Goal: Task Accomplishment & Management: Use online tool/utility

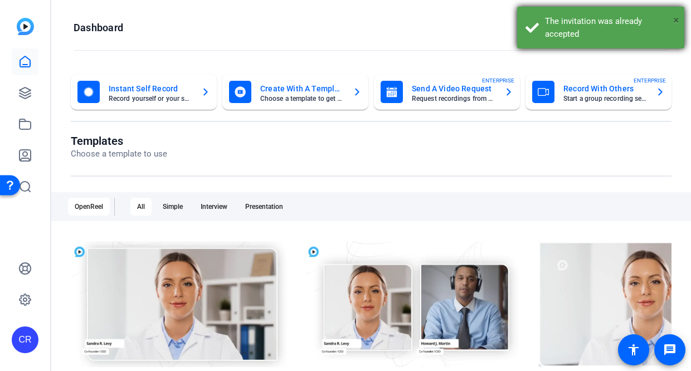
click at [676, 20] on span "×" at bounding box center [676, 19] width 6 height 13
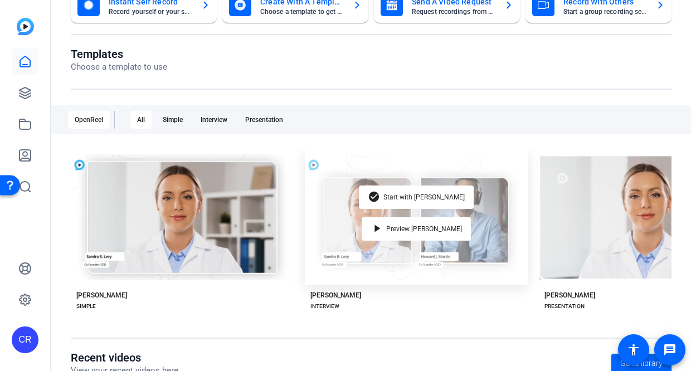
scroll to position [155, 0]
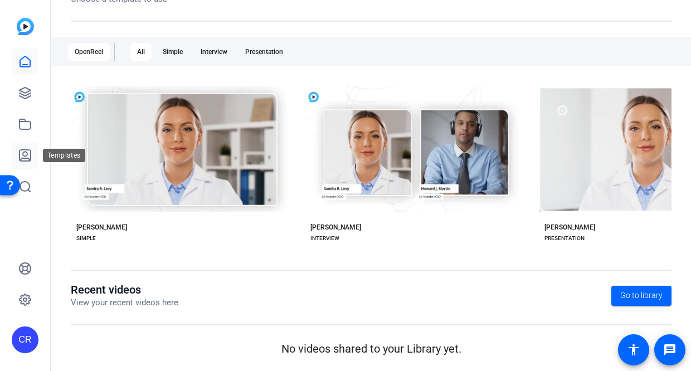
click at [25, 161] on icon at bounding box center [25, 155] width 11 height 11
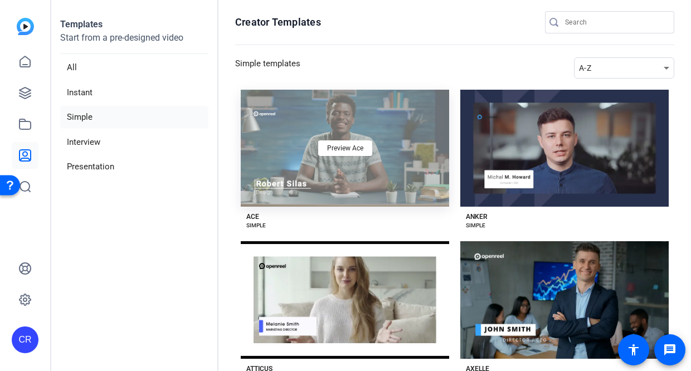
scroll to position [188, 0]
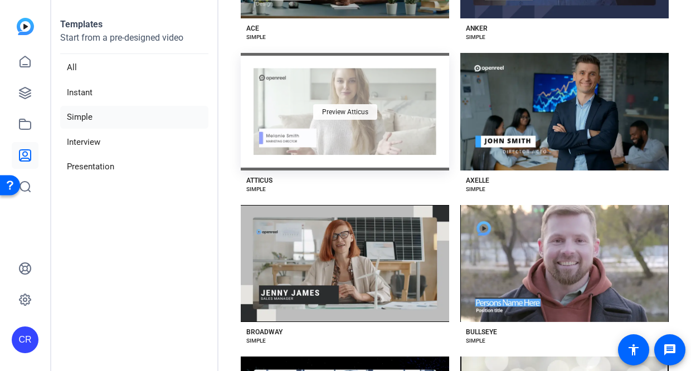
click at [347, 113] on div "Preview Atticus" at bounding box center [345, 112] width 64 height 16
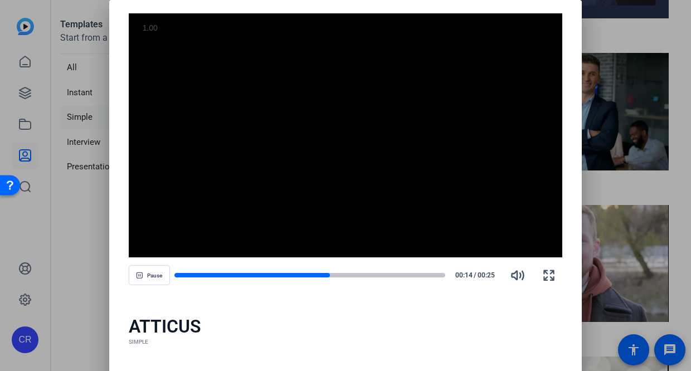
click at [650, 45] on div at bounding box center [345, 185] width 691 height 371
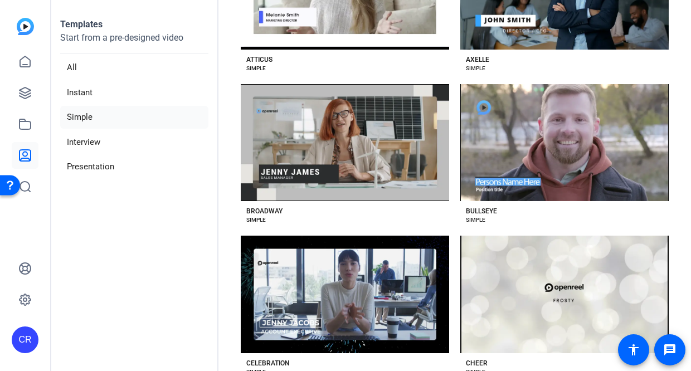
scroll to position [310, 0]
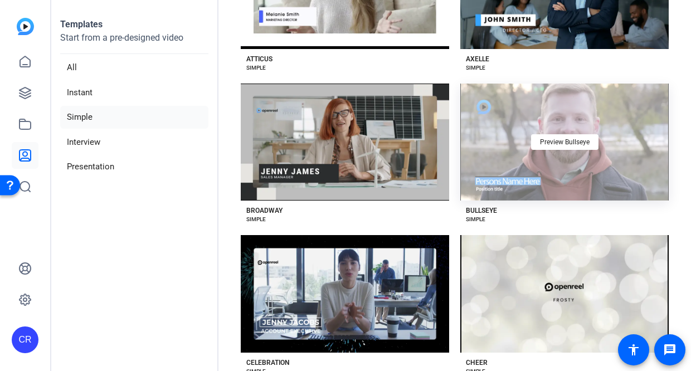
click at [538, 167] on div "Preview Bullseye" at bounding box center [564, 142] width 208 height 117
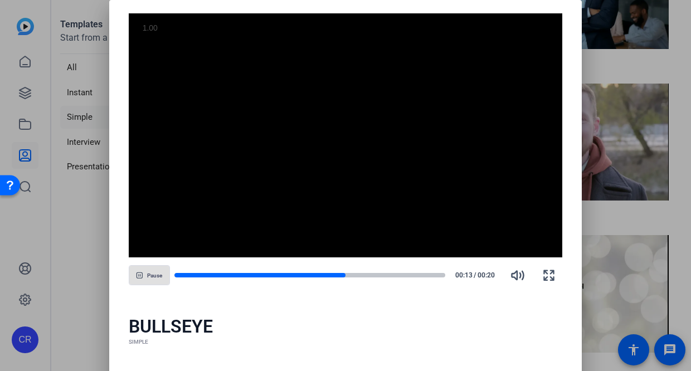
click at [676, 115] on div at bounding box center [345, 185] width 691 height 371
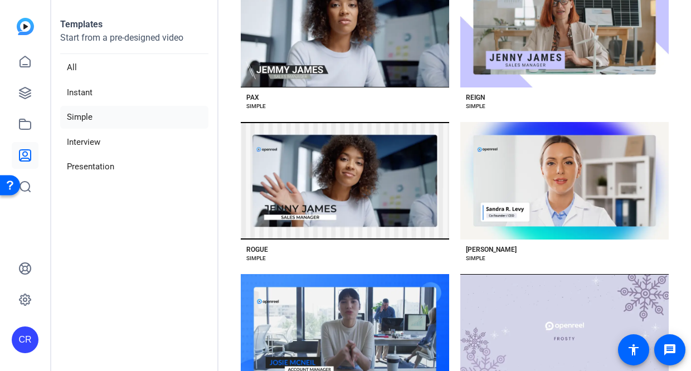
scroll to position [1335, 0]
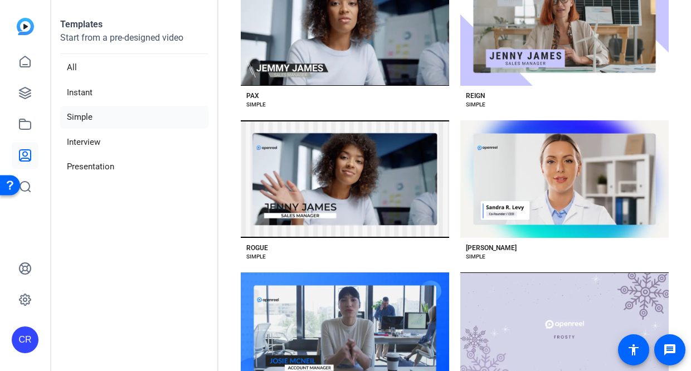
drag, startPoint x: 448, startPoint y: 264, endPoint x: 210, endPoint y: 225, distance: 241.3
click at [210, 225] on aside "Templates Start from a pre-designed video All Instant Simple Interview Presenta…" at bounding box center [134, 185] width 167 height 371
